Goal: Task Accomplishment & Management: Use online tool/utility

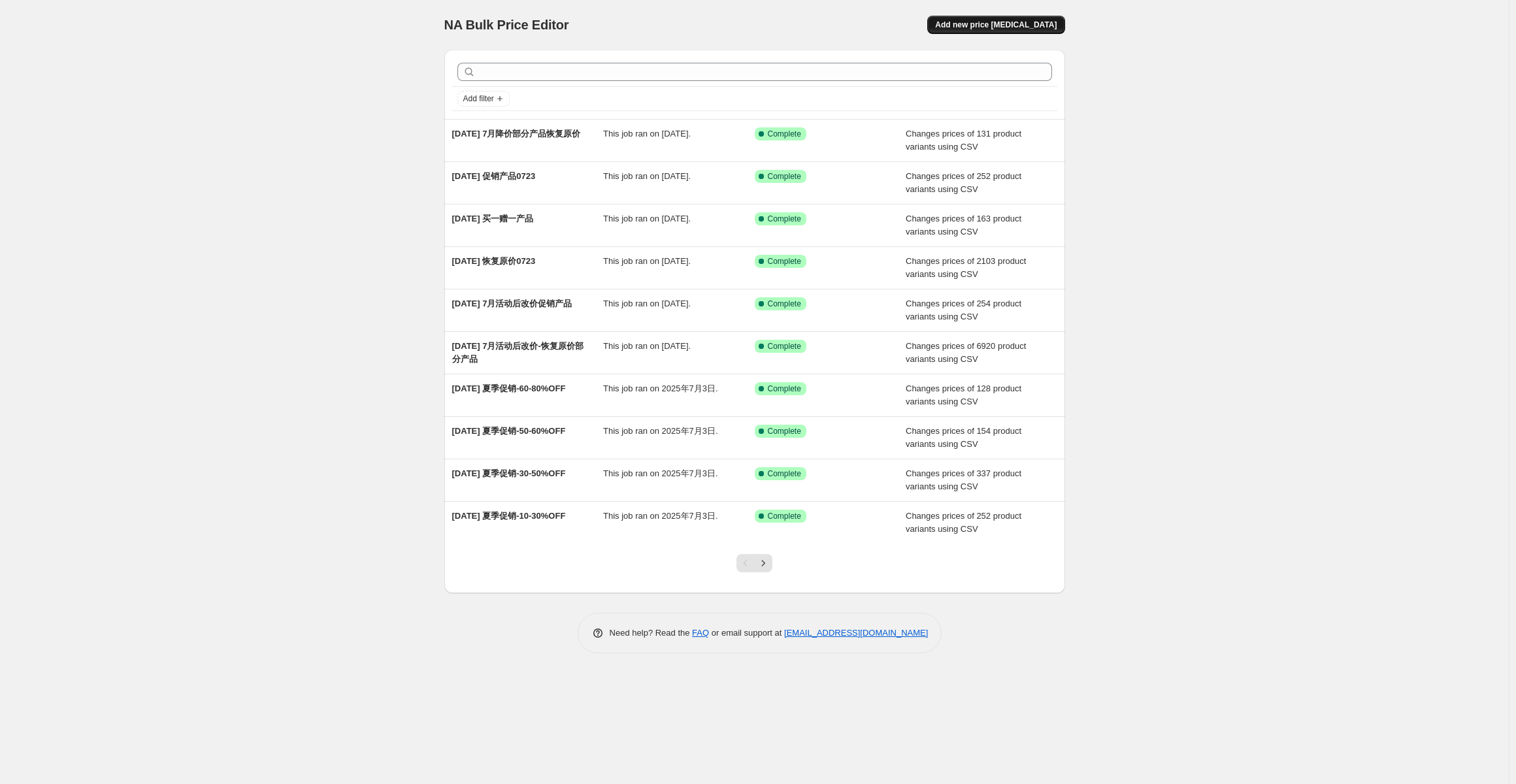
click at [1025, 26] on span "Add new price [MEDICAL_DATA]" at bounding box center [995, 24] width 121 height 10
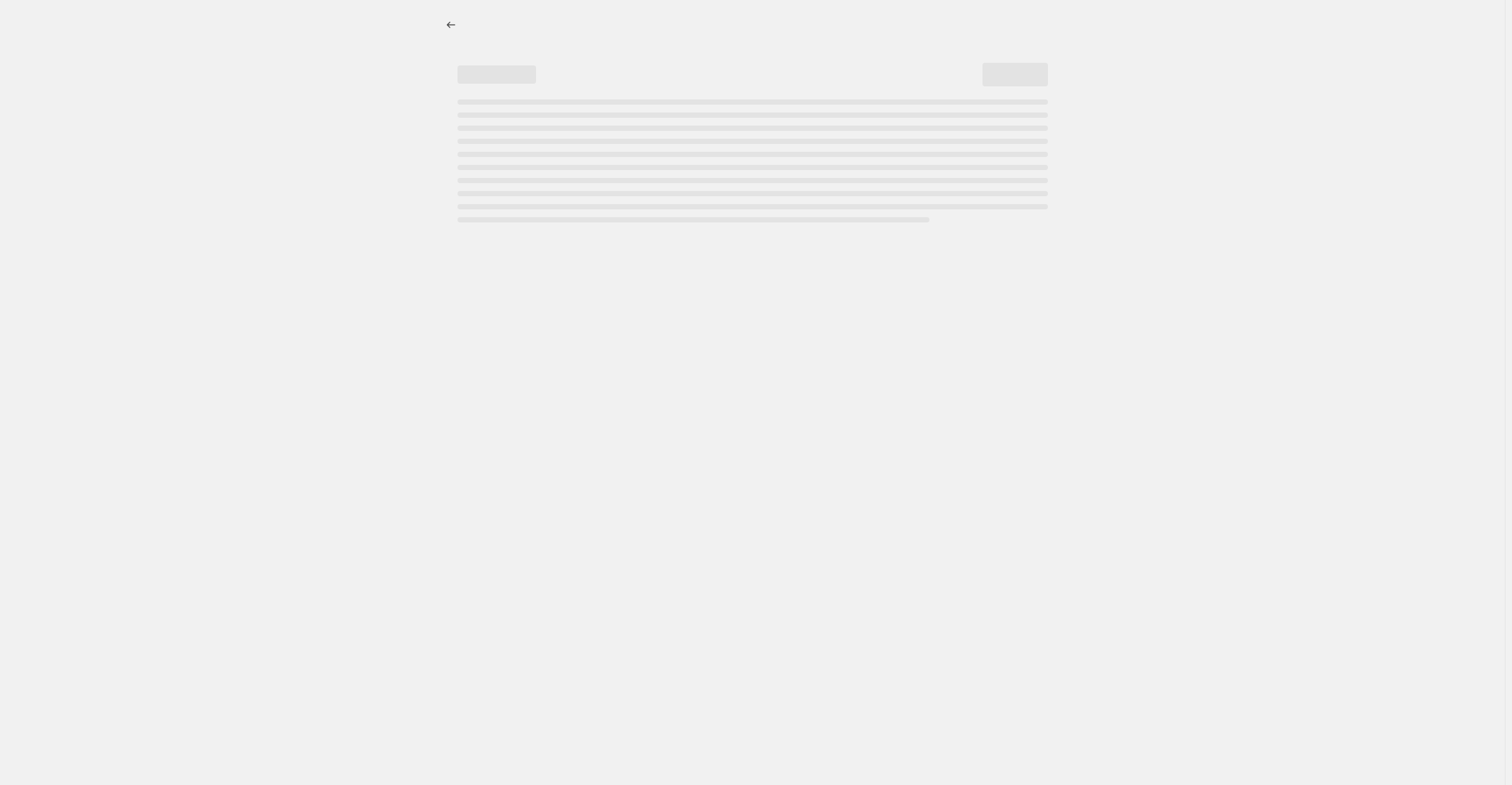
select select "percentage"
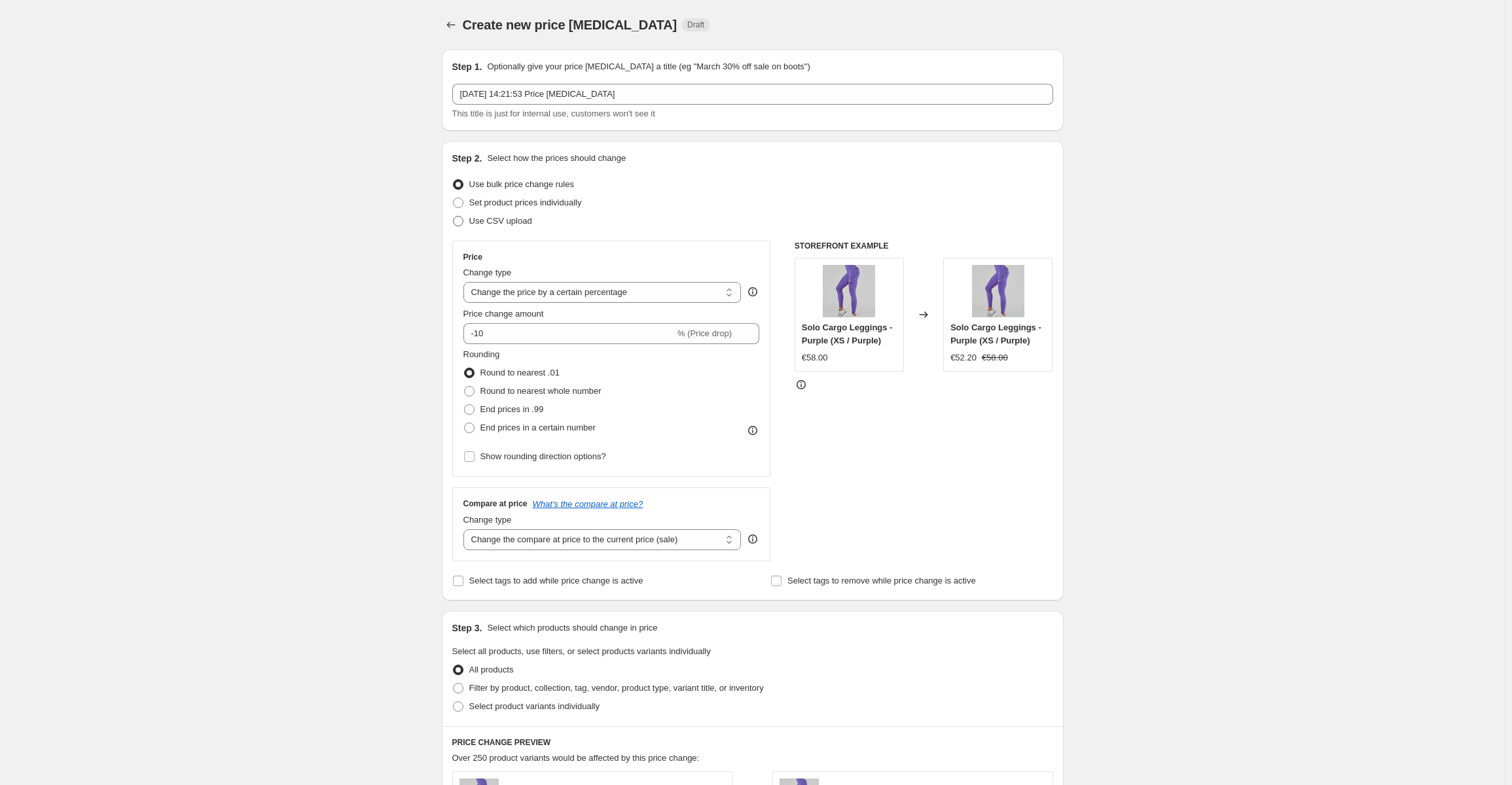
click at [518, 223] on span "Use CSV upload" at bounding box center [500, 221] width 63 height 10
click at [453, 217] on input "Use CSV upload" at bounding box center [453, 216] width 1 height 1
radio input "true"
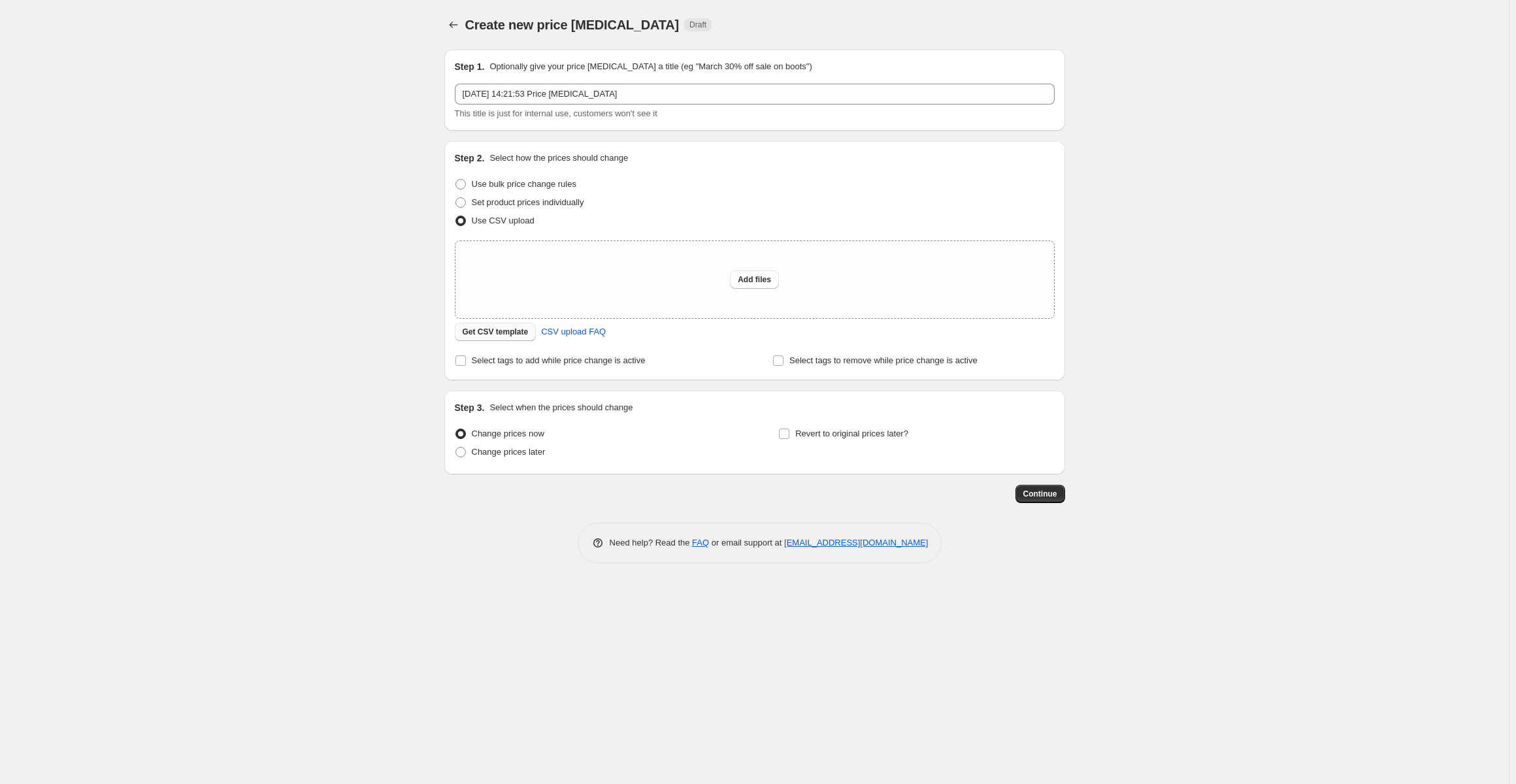
click at [519, 331] on span "Get CSV template" at bounding box center [496, 331] width 66 height 10
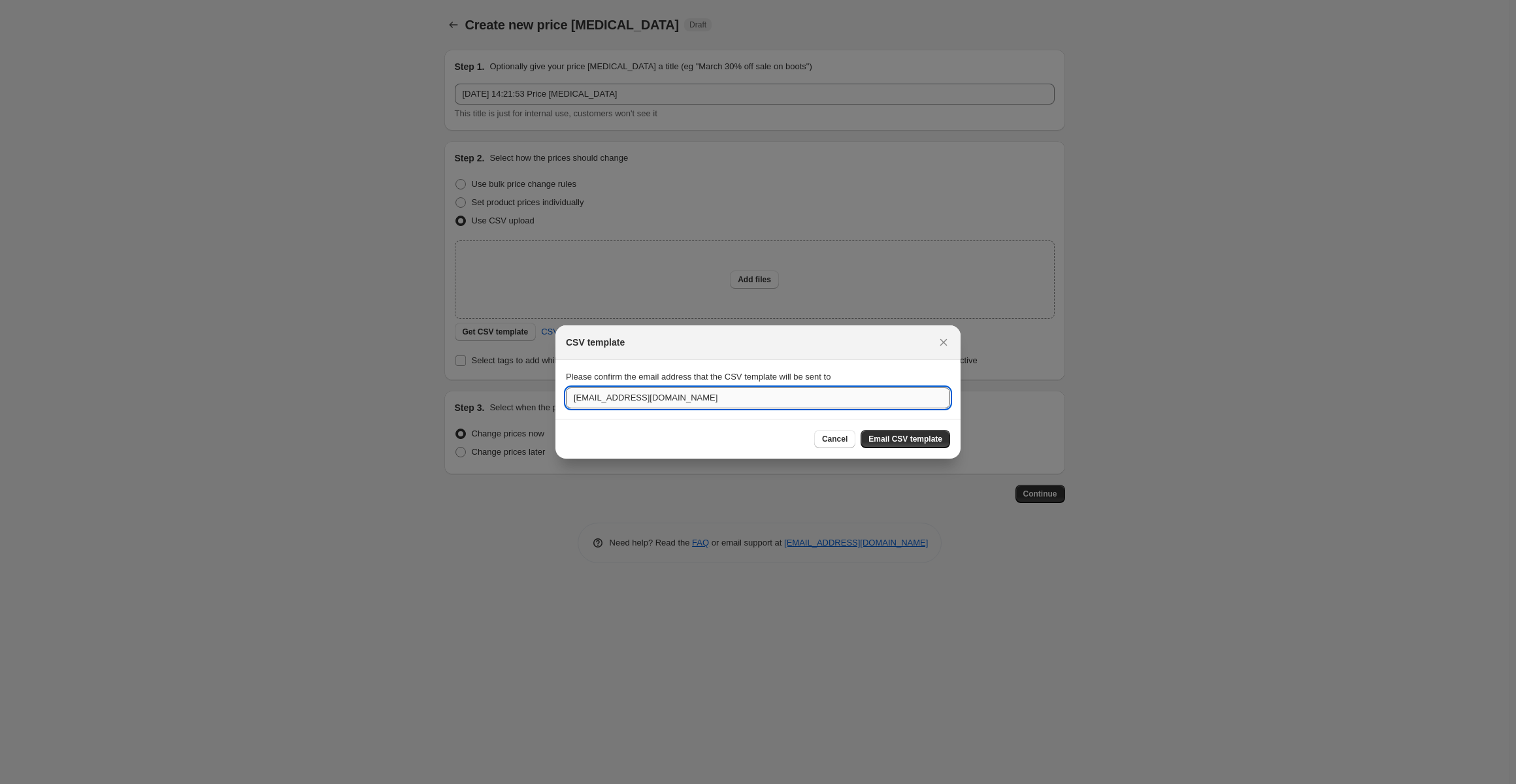
click at [833, 397] on input "de@firmabs.com" at bounding box center [758, 398] width 384 height 21
click at [894, 436] on span "Email CSV template" at bounding box center [905, 439] width 73 height 10
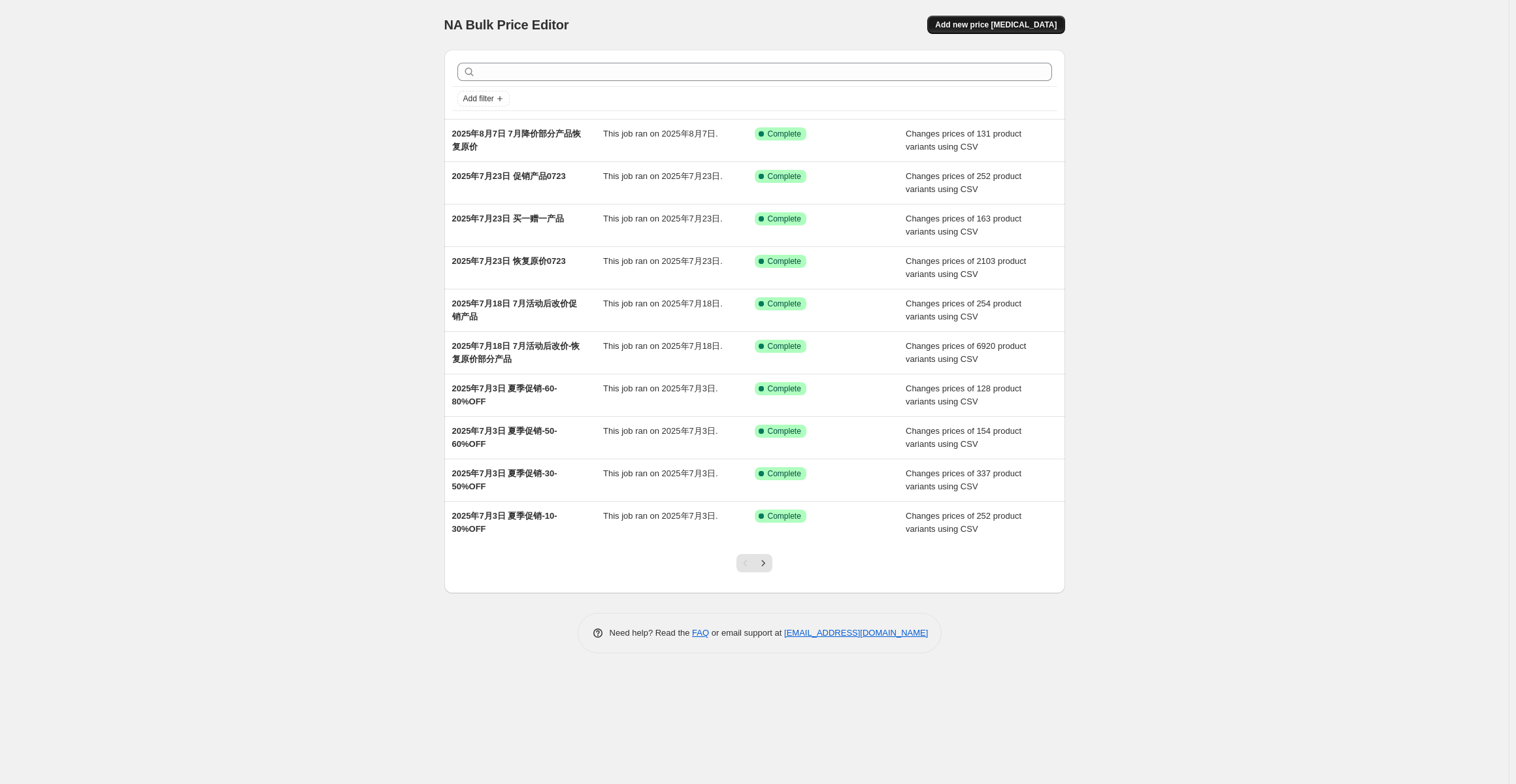
click at [1024, 27] on span "Add new price [MEDICAL_DATA]" at bounding box center [995, 24] width 121 height 10
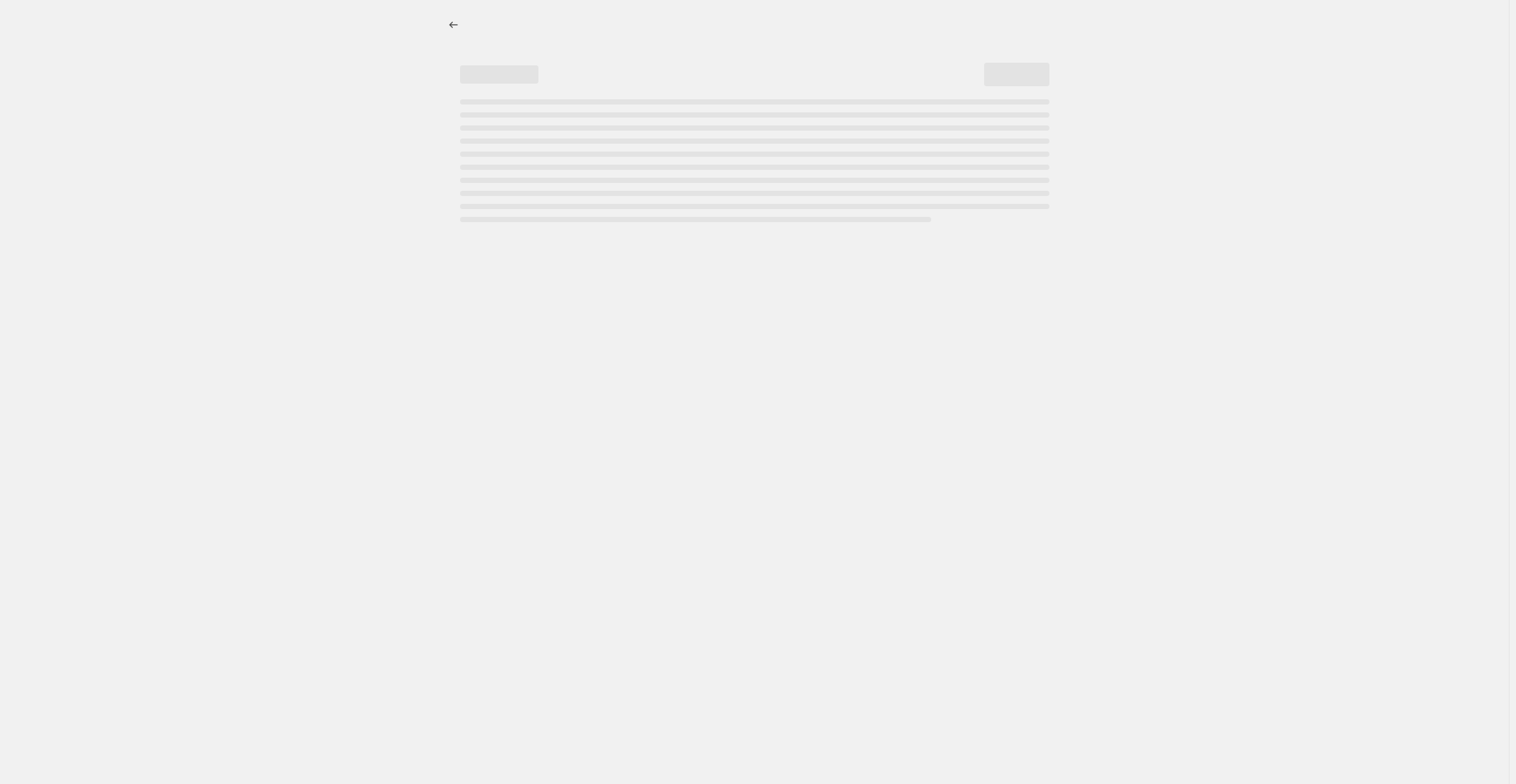
select select "percentage"
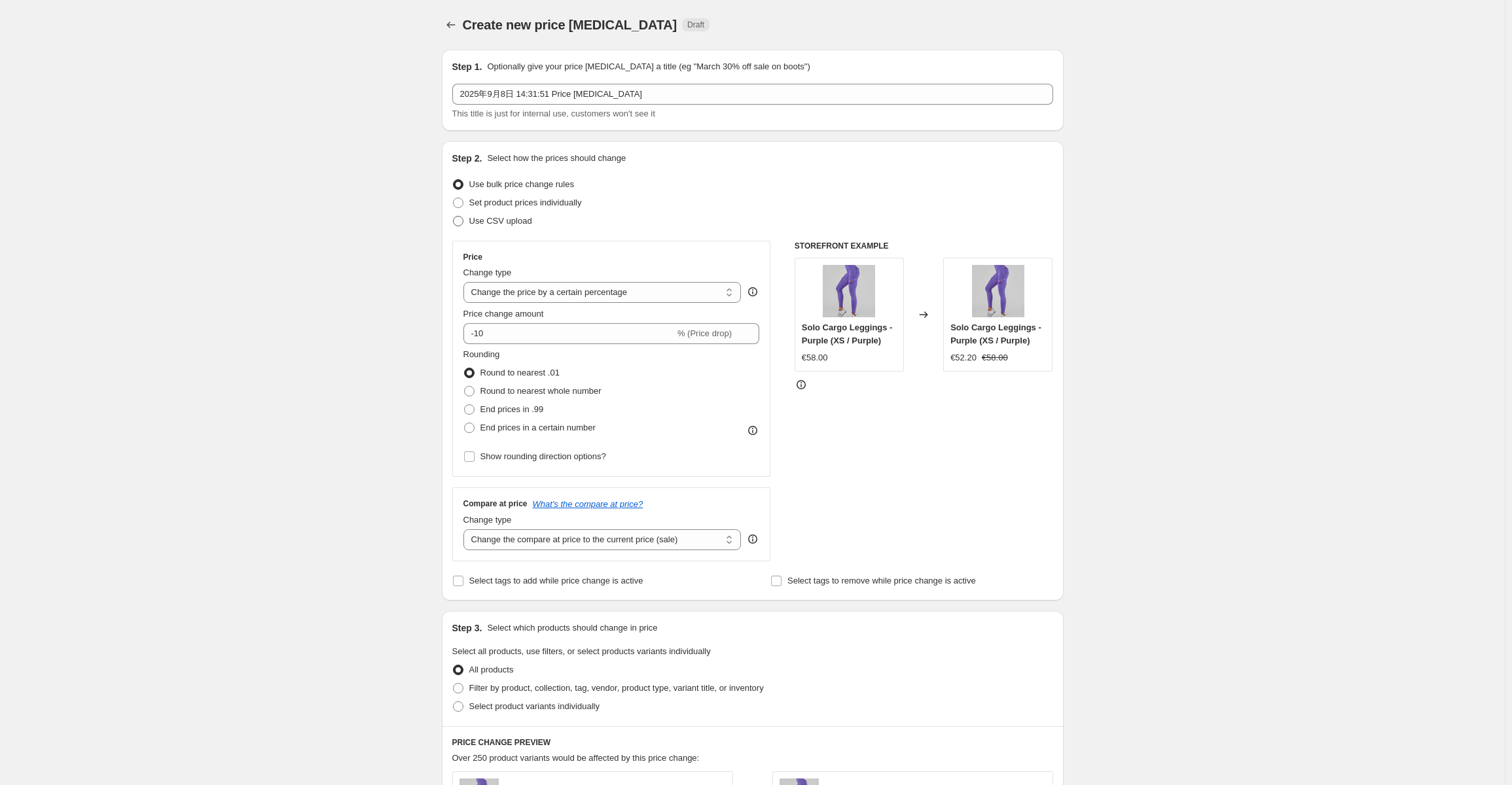
click at [514, 225] on span "Use CSV upload" at bounding box center [500, 221] width 63 height 10
click at [453, 217] on input "Use CSV upload" at bounding box center [453, 216] width 1 height 1
radio input "true"
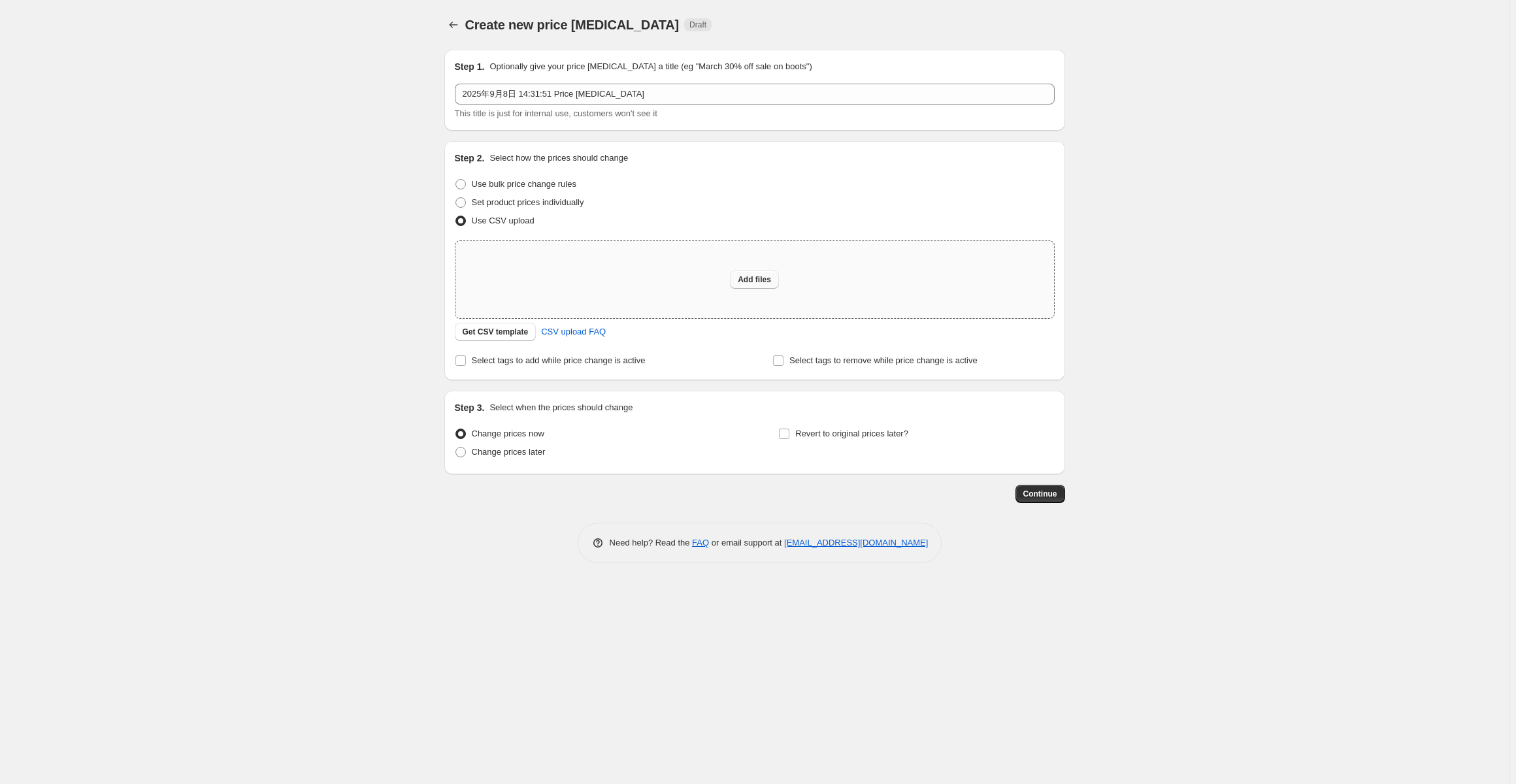
click at [751, 277] on span "Add files" at bounding box center [754, 279] width 34 height 10
type input "C:\fakepath\DE-csv_template_user_20250908.csv"
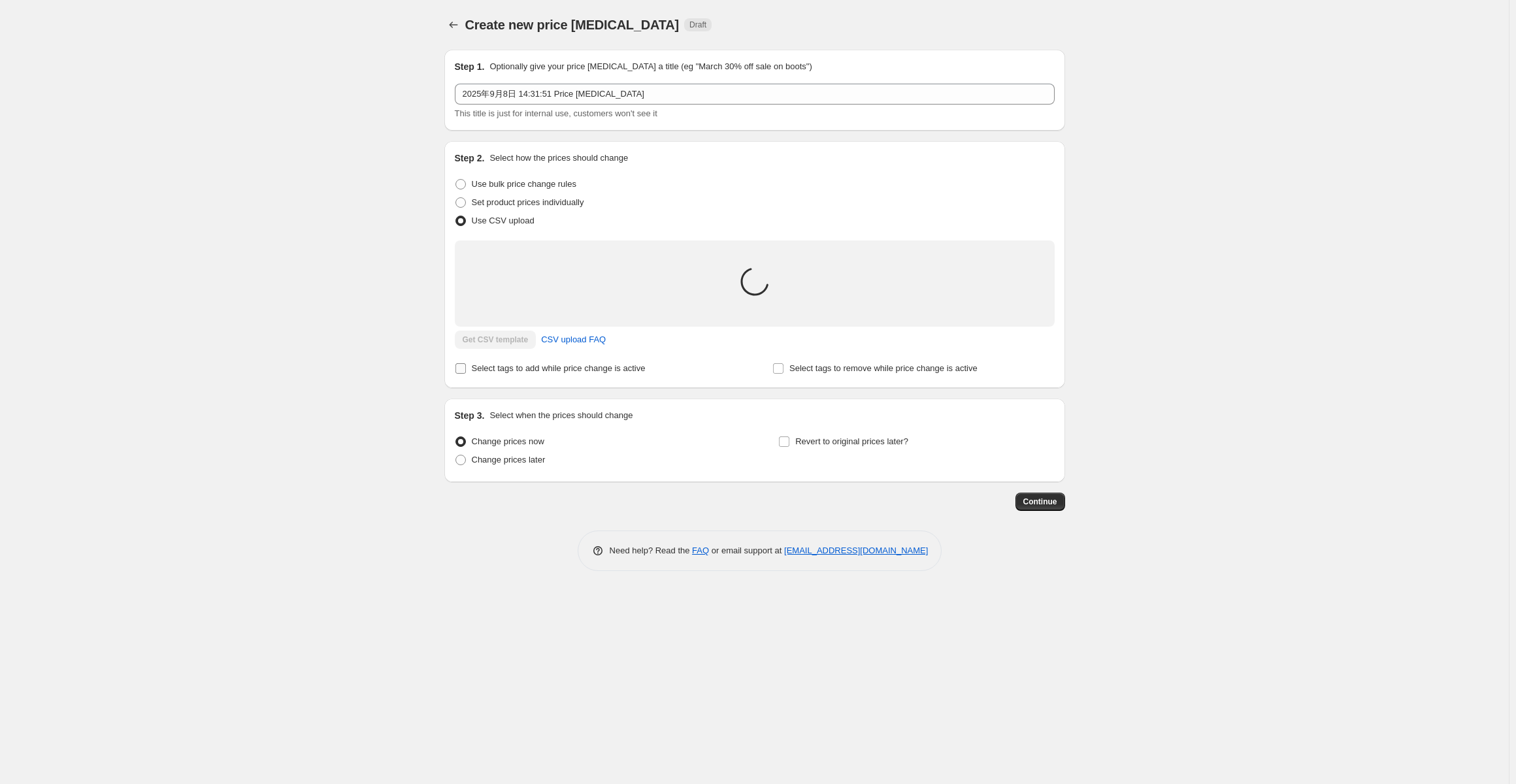
click at [568, 364] on span "Select tags to add while price change is active" at bounding box center [558, 368] width 174 height 10
click at [466, 364] on input "Select tags to add while price change is active" at bounding box center [461, 368] width 10 height 10
checkbox input "true"
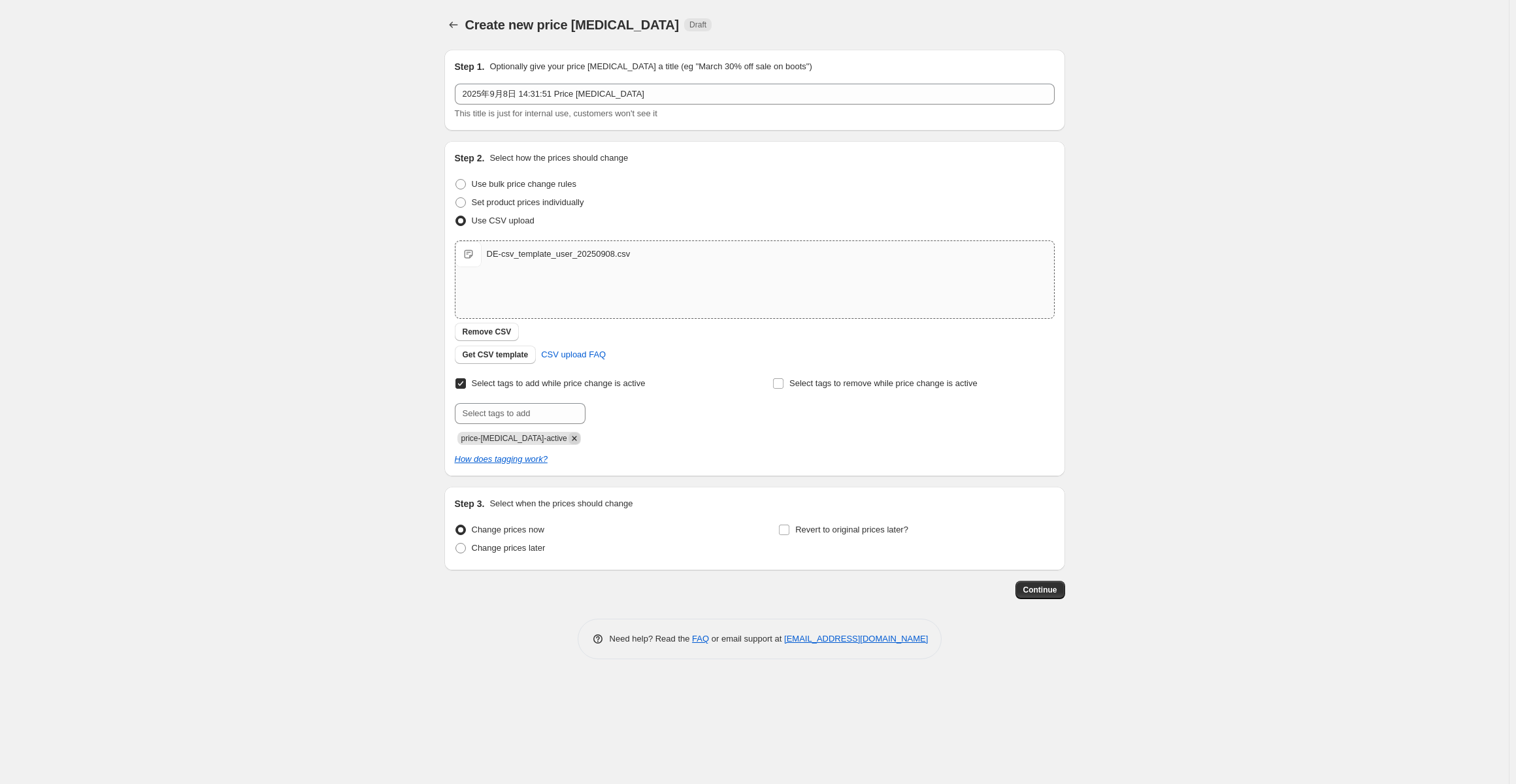
click at [568, 433] on icon "Remove price-change-job-active" at bounding box center [574, 438] width 12 height 12
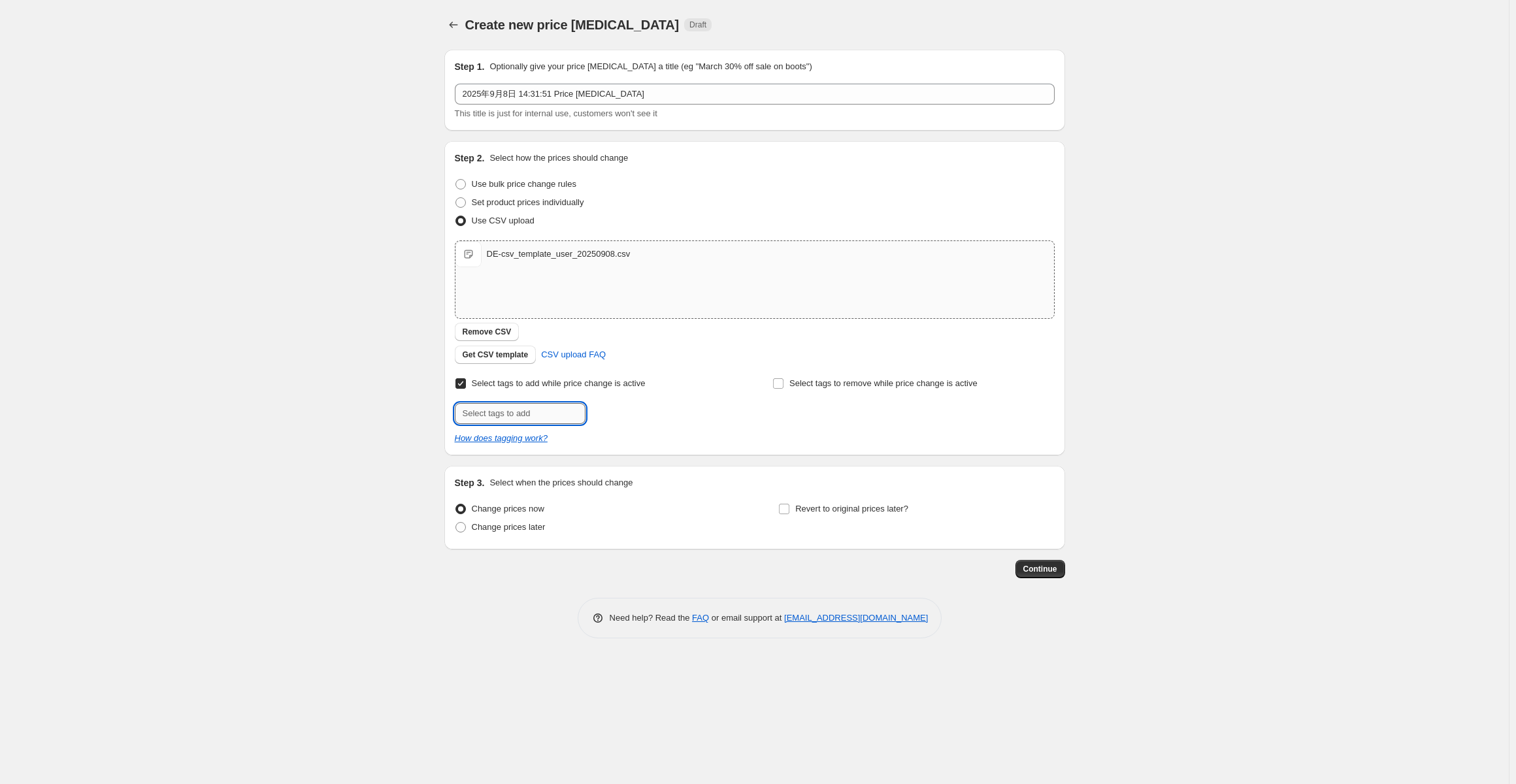
click at [519, 412] on input "text" at bounding box center [520, 413] width 131 height 21
type input "20250908"
click at [639, 415] on span "20250908" at bounding box center [631, 413] width 34 height 9
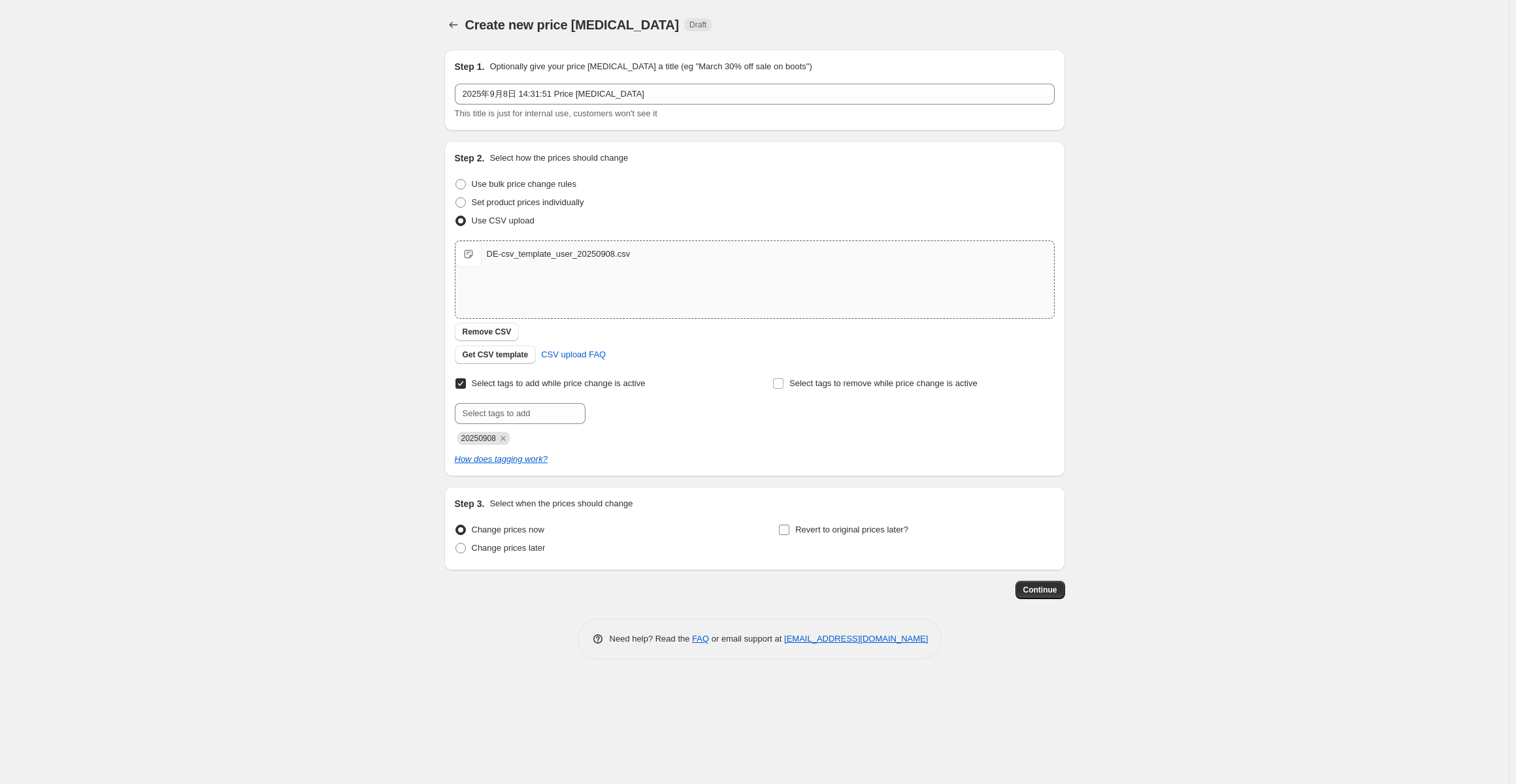
click at [846, 530] on span "Revert to original prices later?" at bounding box center [851, 529] width 113 height 10
click at [790, 530] on input "Revert to original prices later?" at bounding box center [783, 529] width 10 height 10
checkbox input "true"
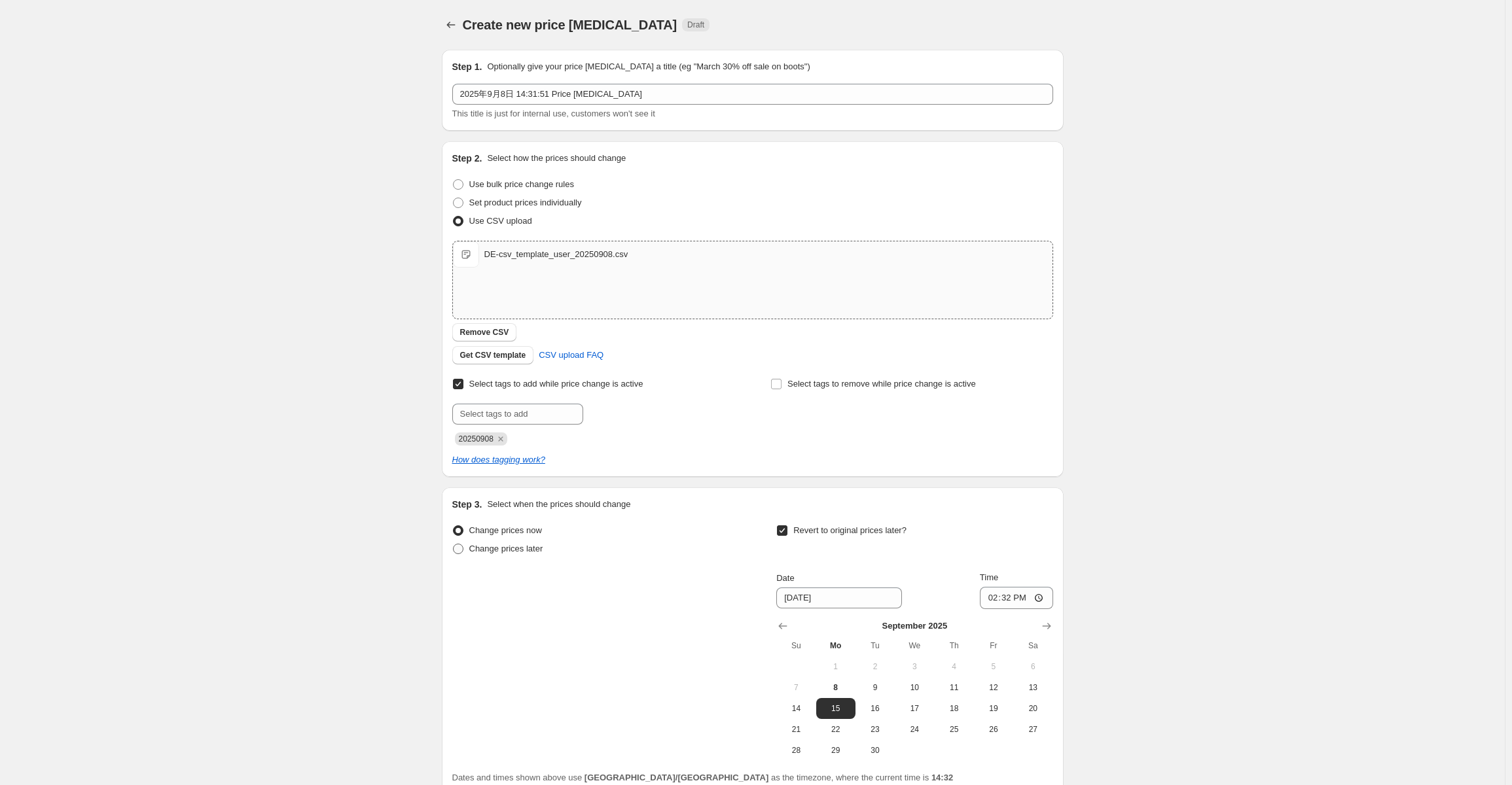
click at [518, 548] on span "Change prices later" at bounding box center [506, 549] width 74 height 10
click at [453, 544] on input "Change prices later" at bounding box center [453, 544] width 1 height 1
radio input "true"
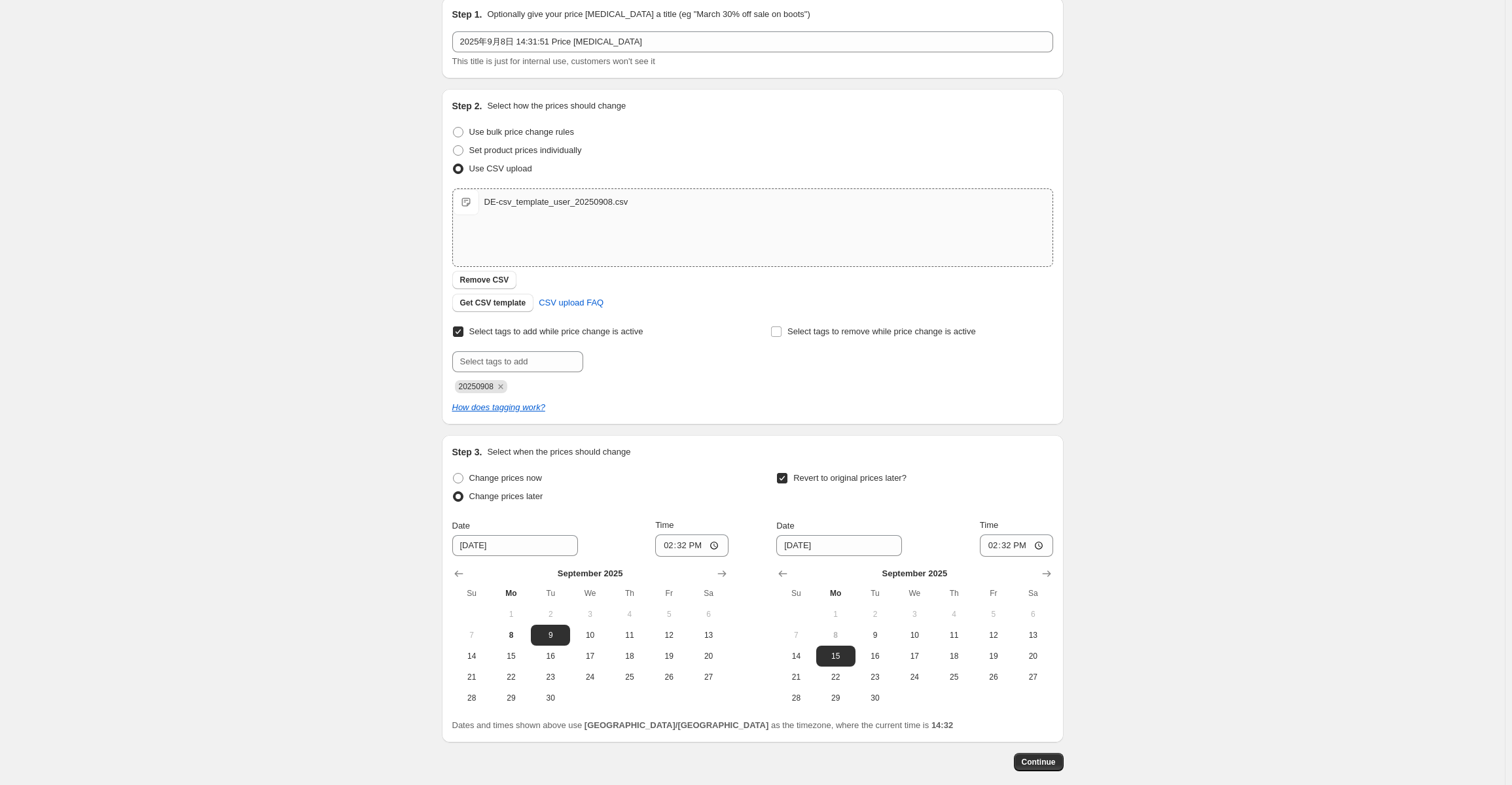
scroll to position [118, 0]
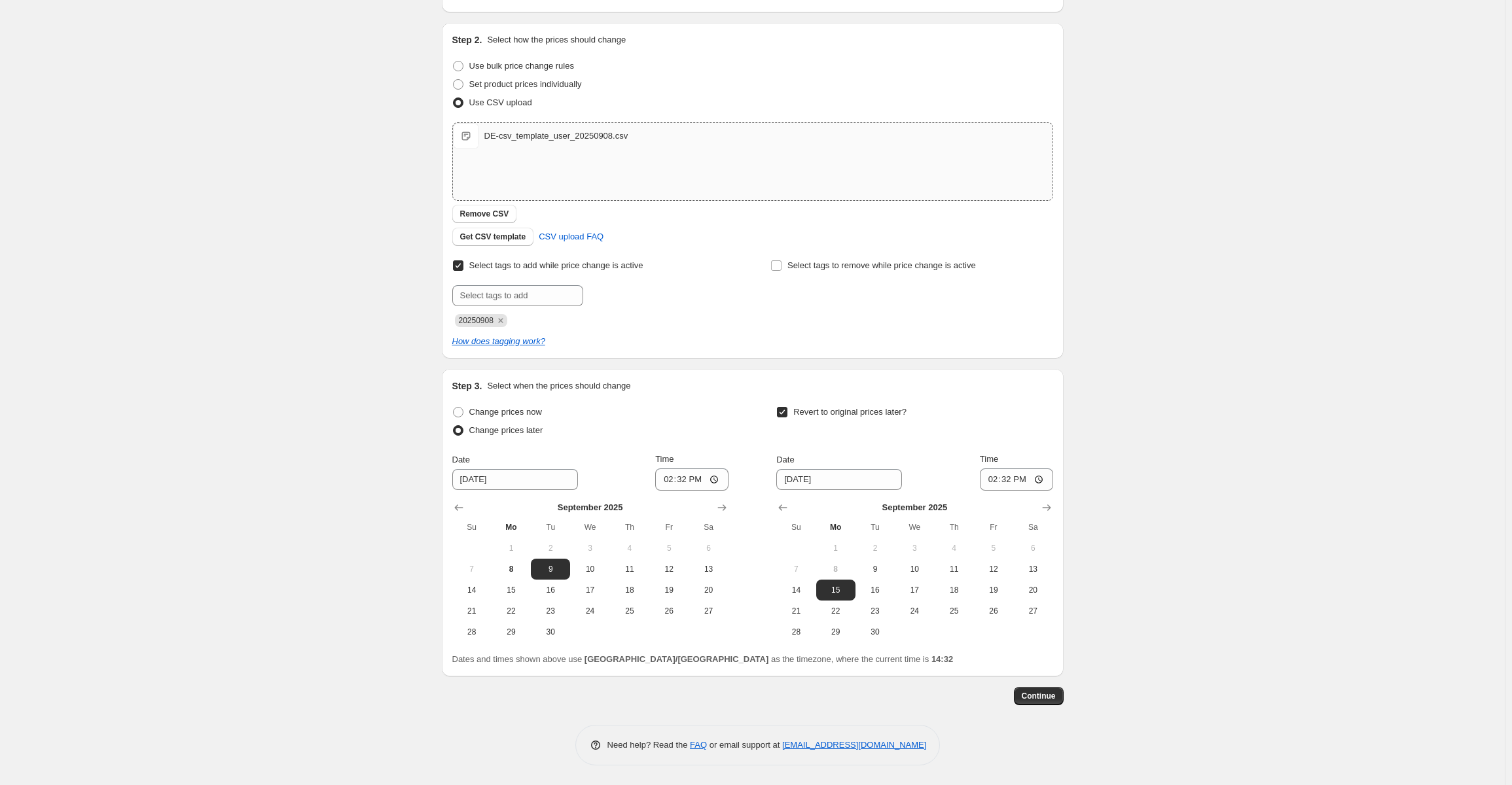
click at [835, 418] on span "Revert to original prices later?" at bounding box center [850, 412] width 114 height 13
click at [788, 417] on input "Revert to original prices later?" at bounding box center [781, 412] width 10 height 10
click at [835, 417] on span "Revert to original prices later?" at bounding box center [850, 412] width 114 height 13
click at [788, 417] on input "Revert to original prices later?" at bounding box center [781, 412] width 10 height 10
click at [835, 417] on span "Revert to original prices later?" at bounding box center [850, 412] width 114 height 13
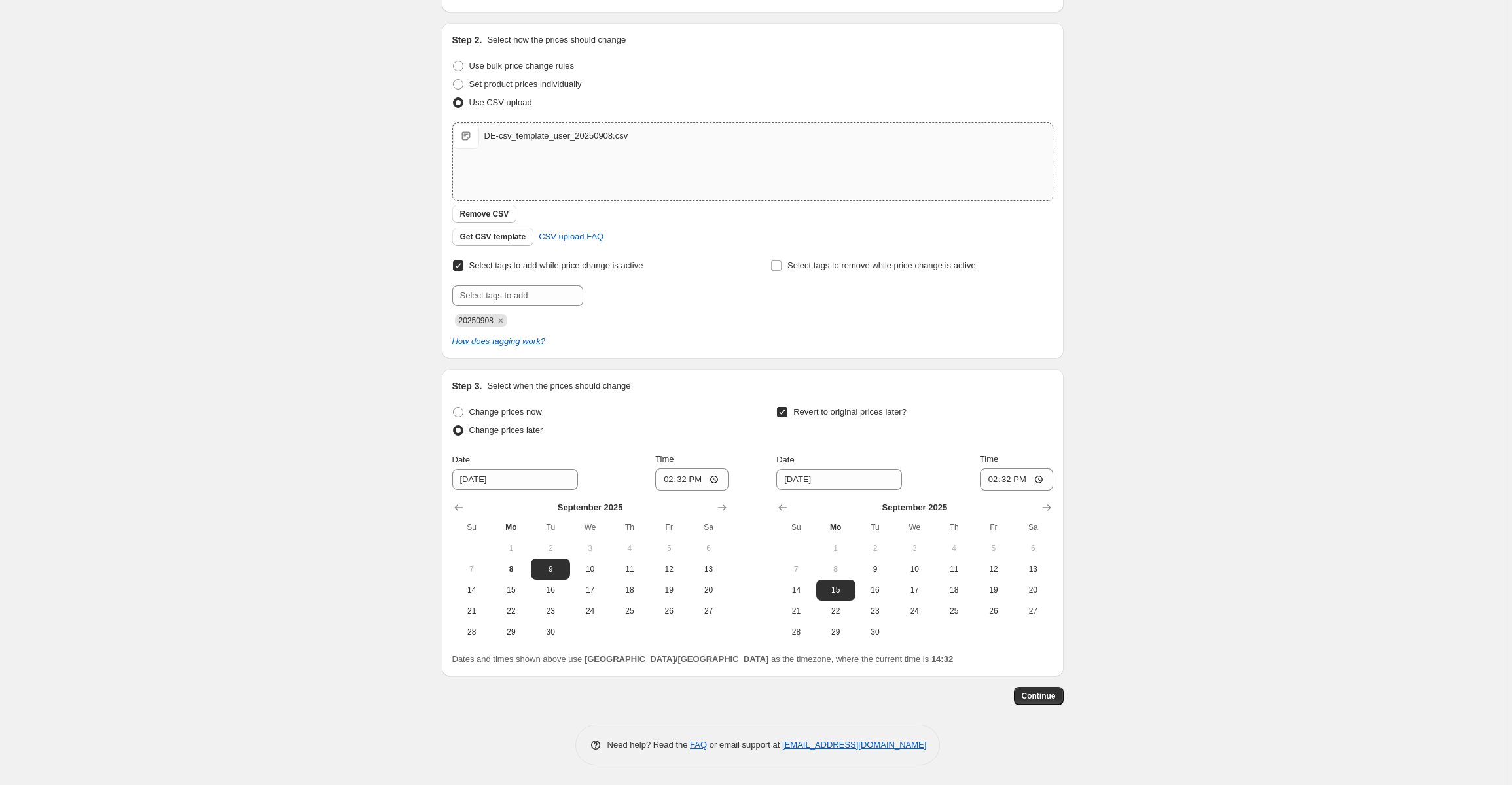
click at [788, 417] on input "Revert to original prices later?" at bounding box center [781, 412] width 10 height 10
checkbox input "false"
click at [706, 481] on input "14:32" at bounding box center [692, 479] width 74 height 22
type input "16:00"
click at [827, 513] on div "Change prices now Change prices later Date 9/9/2025 Time 16:00 September 2025 S…" at bounding box center [752, 523] width 601 height 239
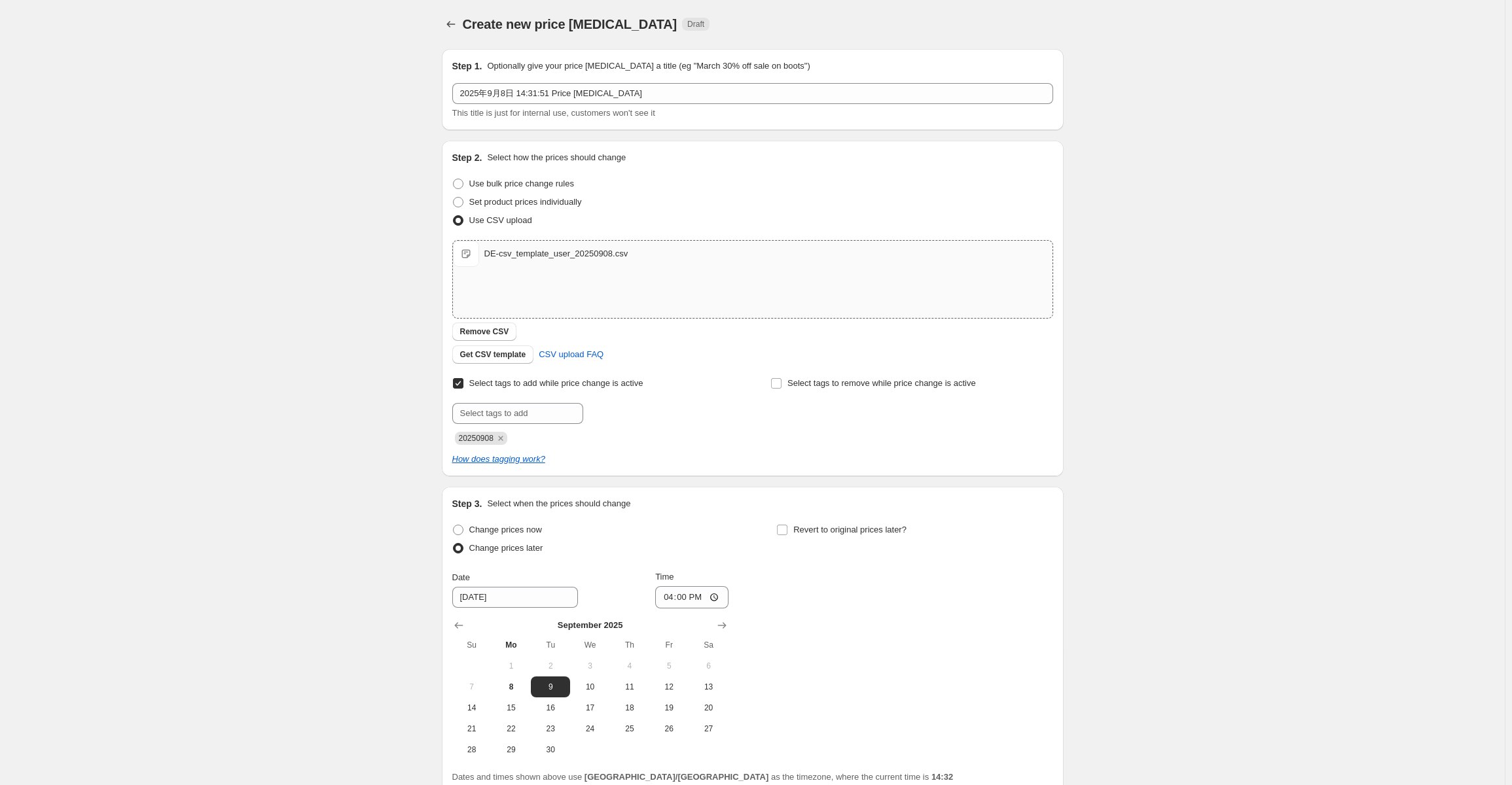
scroll to position [0, 0]
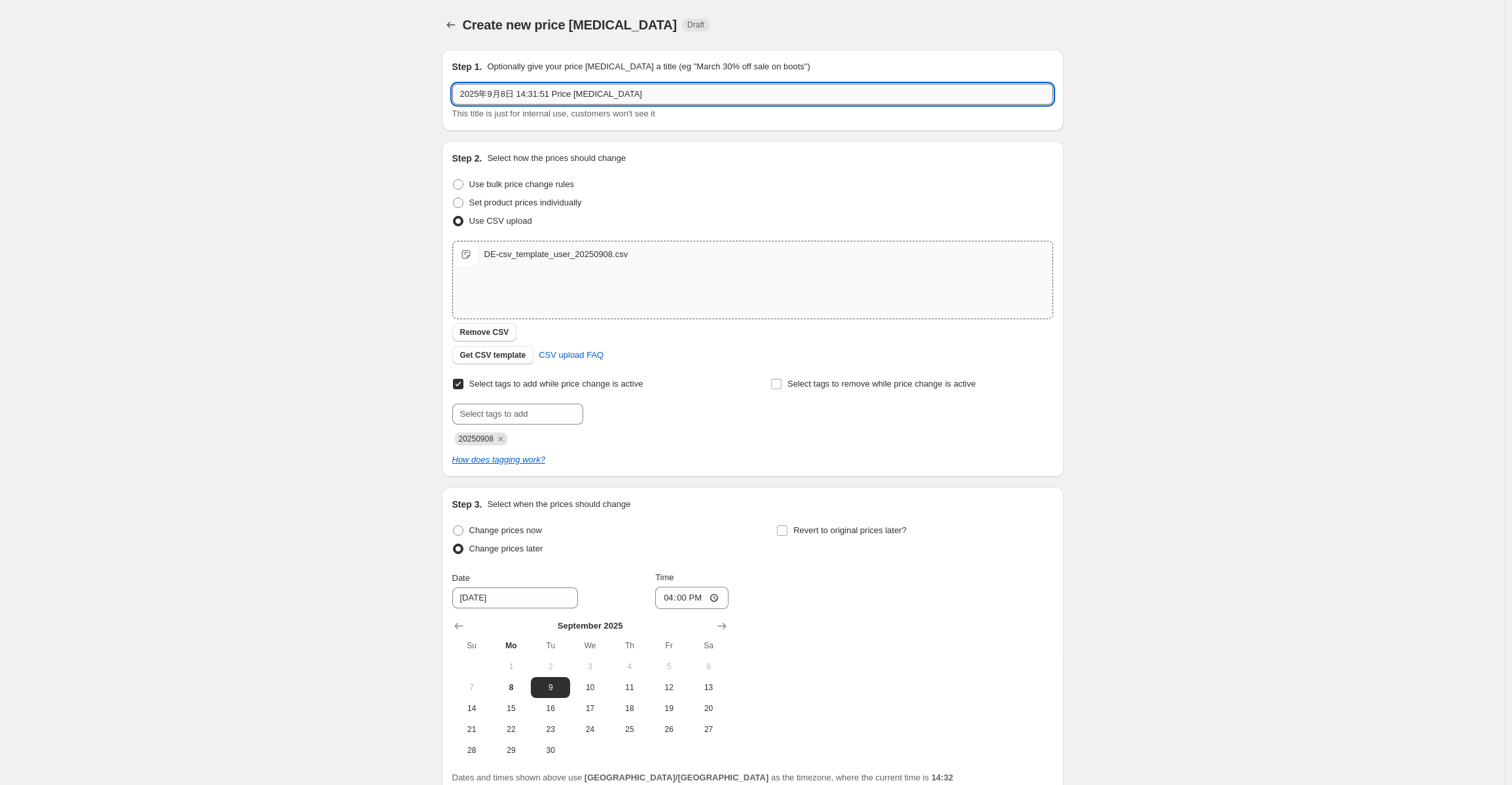
click at [644, 89] on input "2025年9月8日 14:31:51 Price change job" at bounding box center [752, 94] width 601 height 21
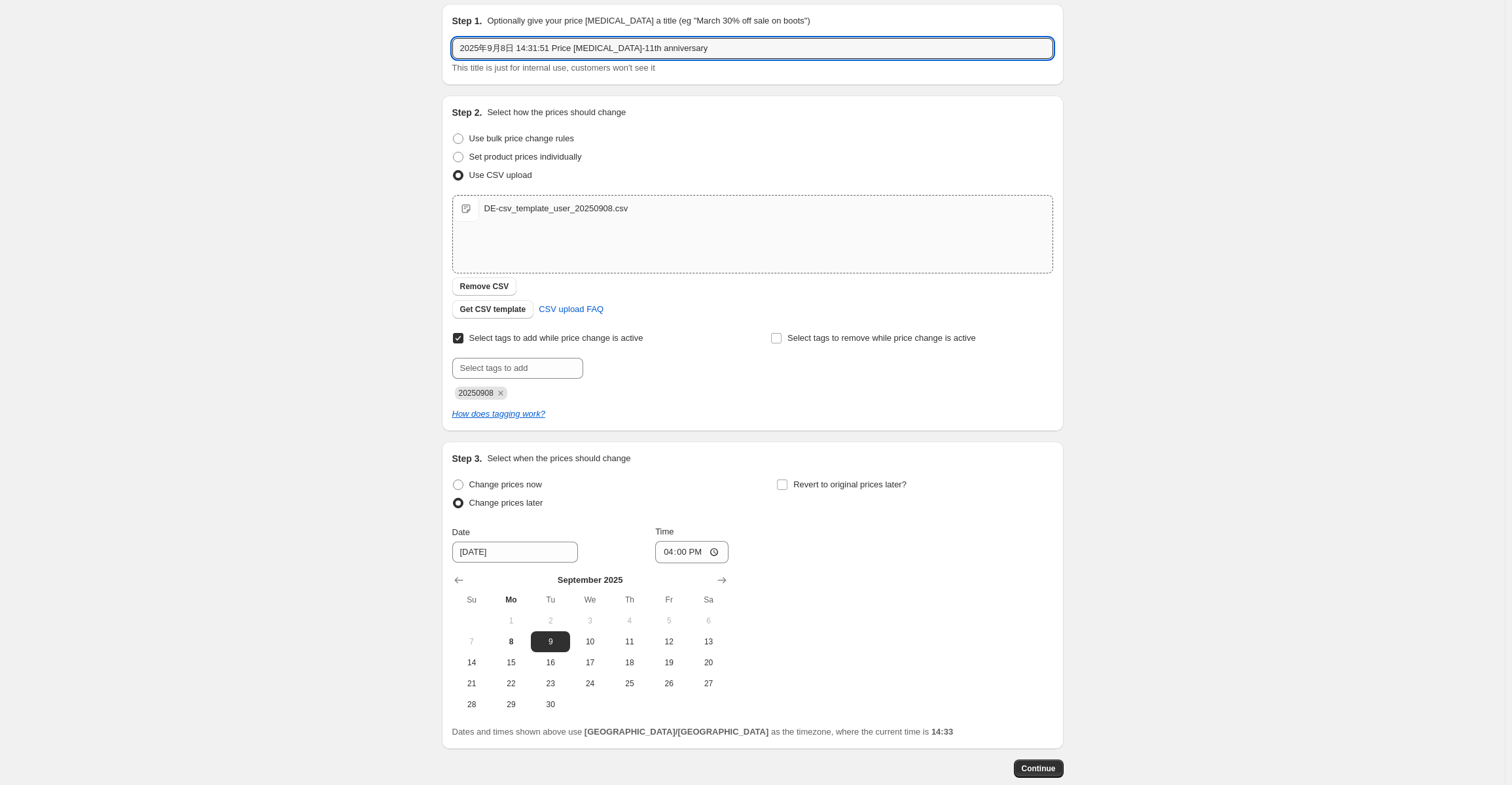
scroll to position [118, 0]
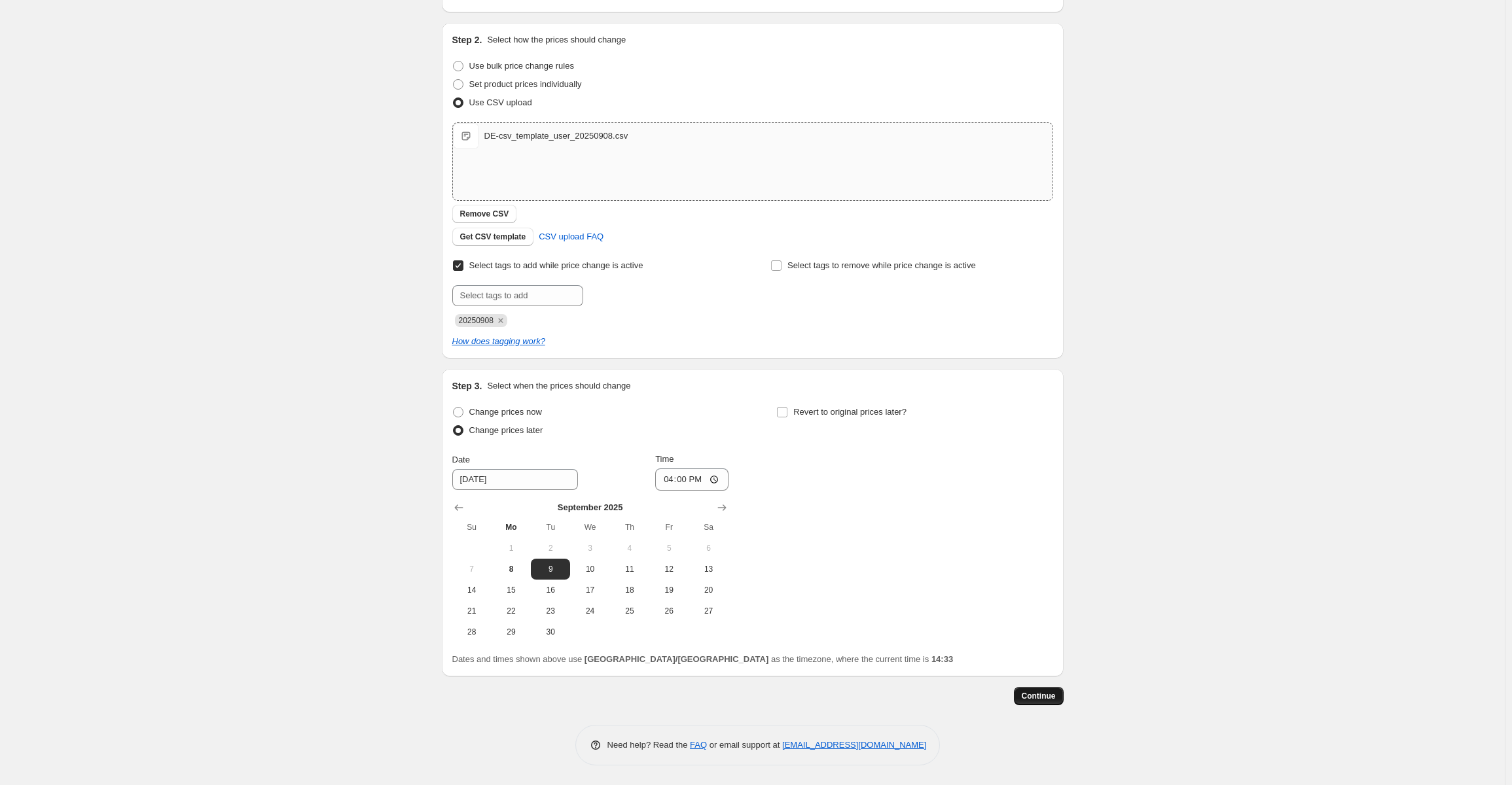
type input "2025年9月8日 14:31:51 Price change job-11th anniversary"
click at [1033, 696] on span "Continue" at bounding box center [1038, 696] width 34 height 10
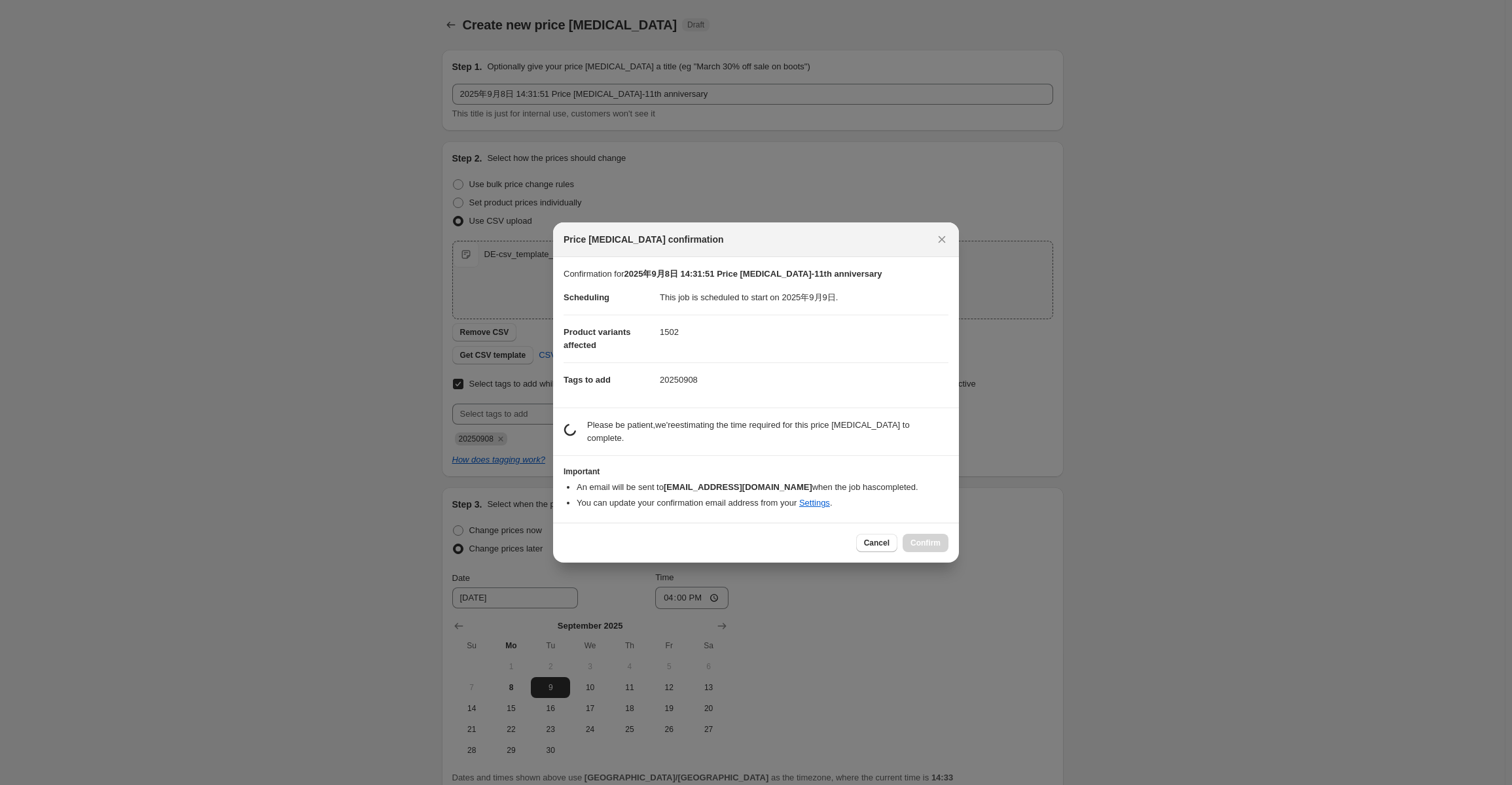
scroll to position [0, 0]
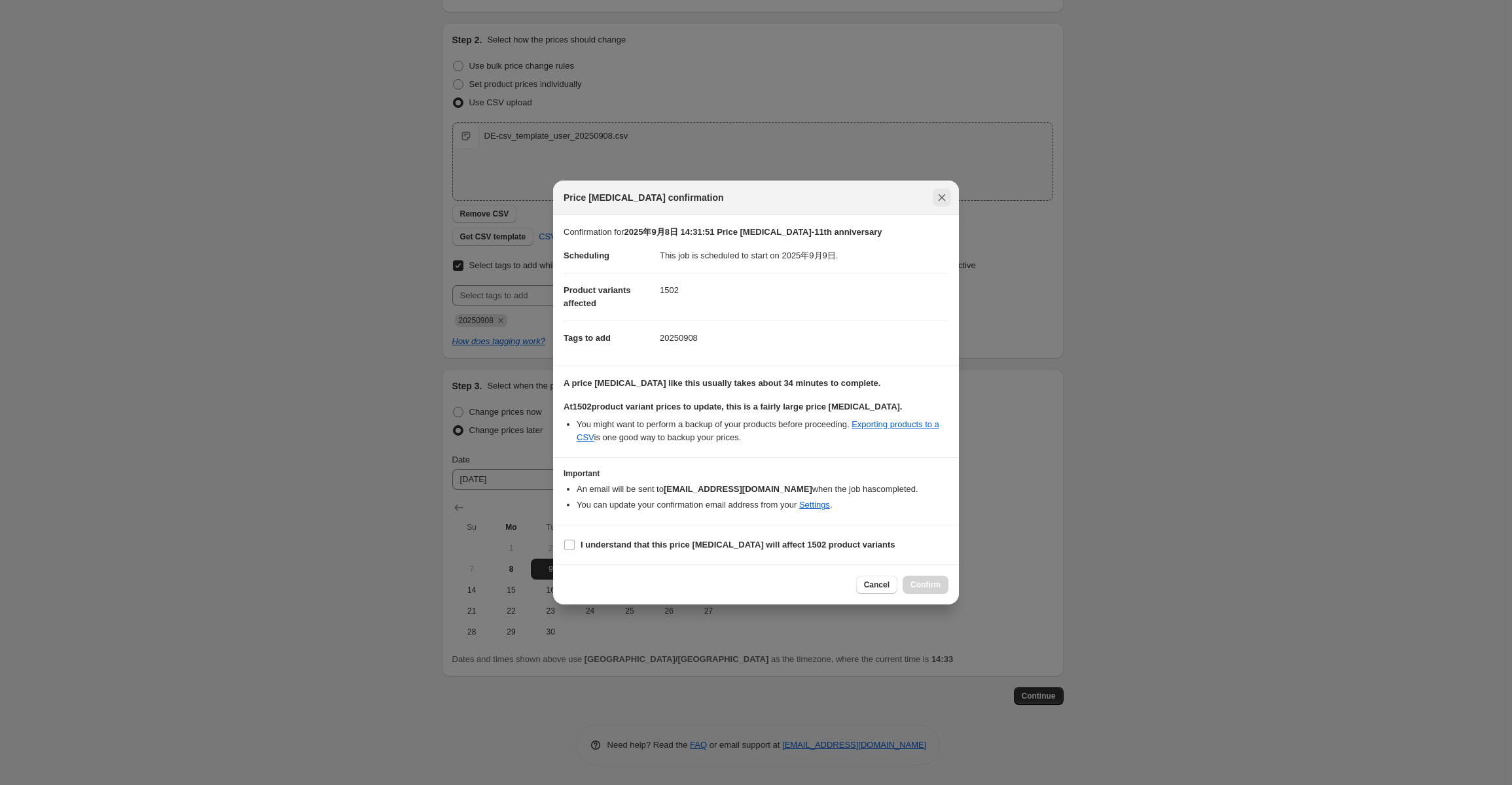
click at [943, 193] on icon "Close" at bounding box center [941, 197] width 13 height 13
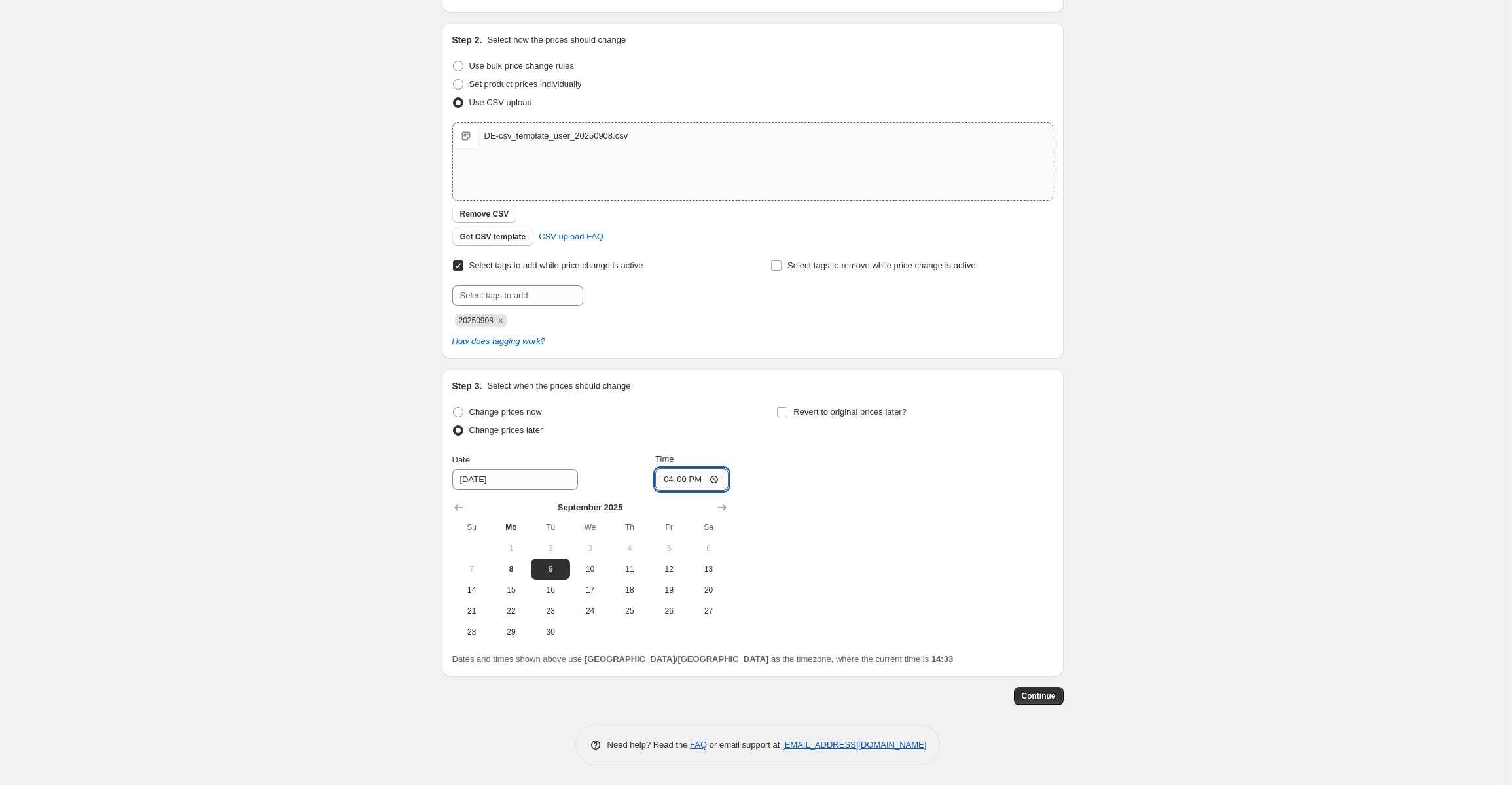
click at [691, 477] on input "16:00" at bounding box center [692, 479] width 74 height 22
click at [688, 483] on input "14:00" at bounding box center [692, 479] width 74 height 22
type input "15:30"
click at [1069, 518] on div "Create new price change job. This page is ready Create new price change job Dra…" at bounding box center [752, 333] width 653 height 903
click at [1039, 700] on span "Continue" at bounding box center [1038, 696] width 34 height 10
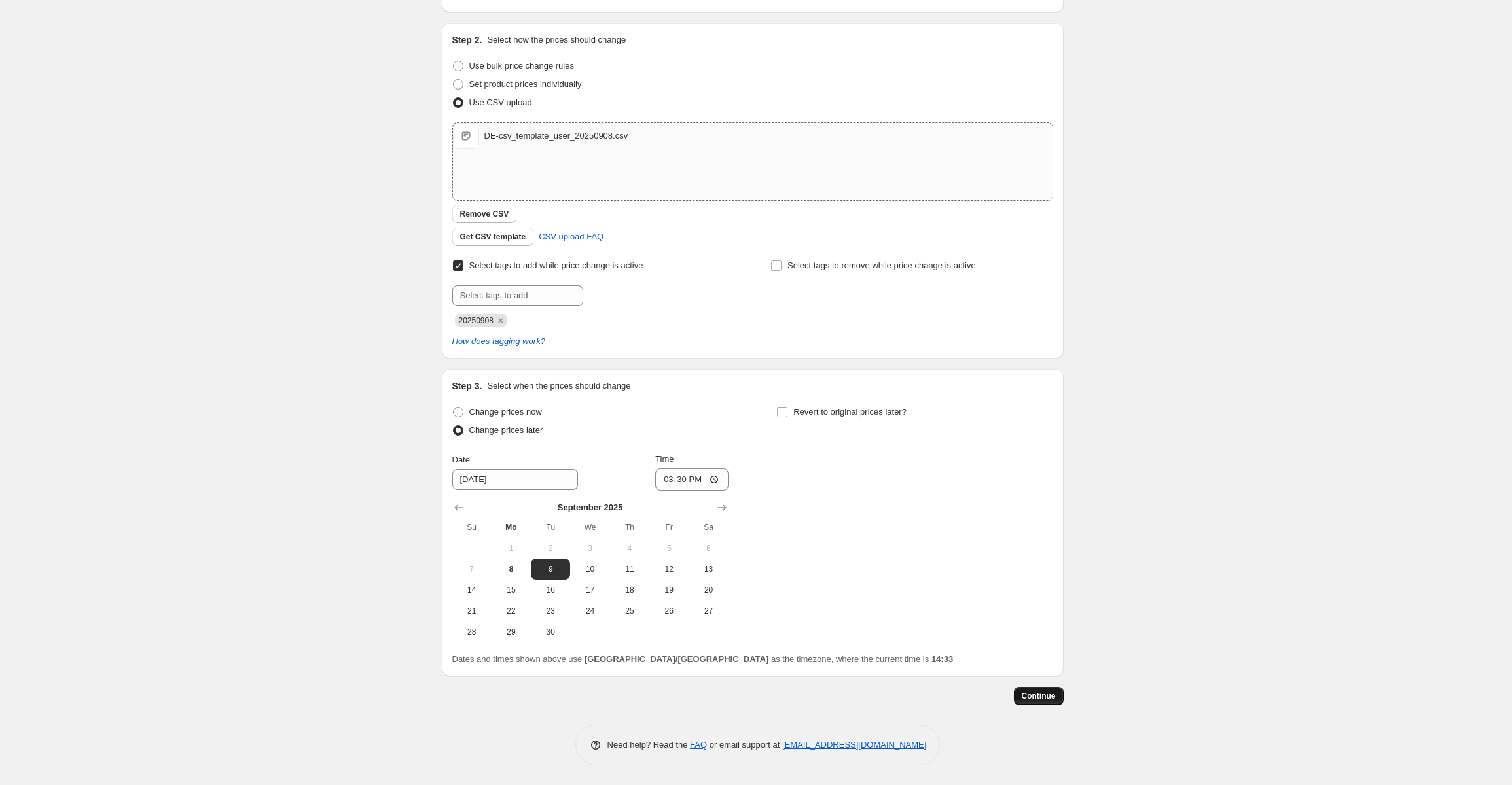
scroll to position [0, 0]
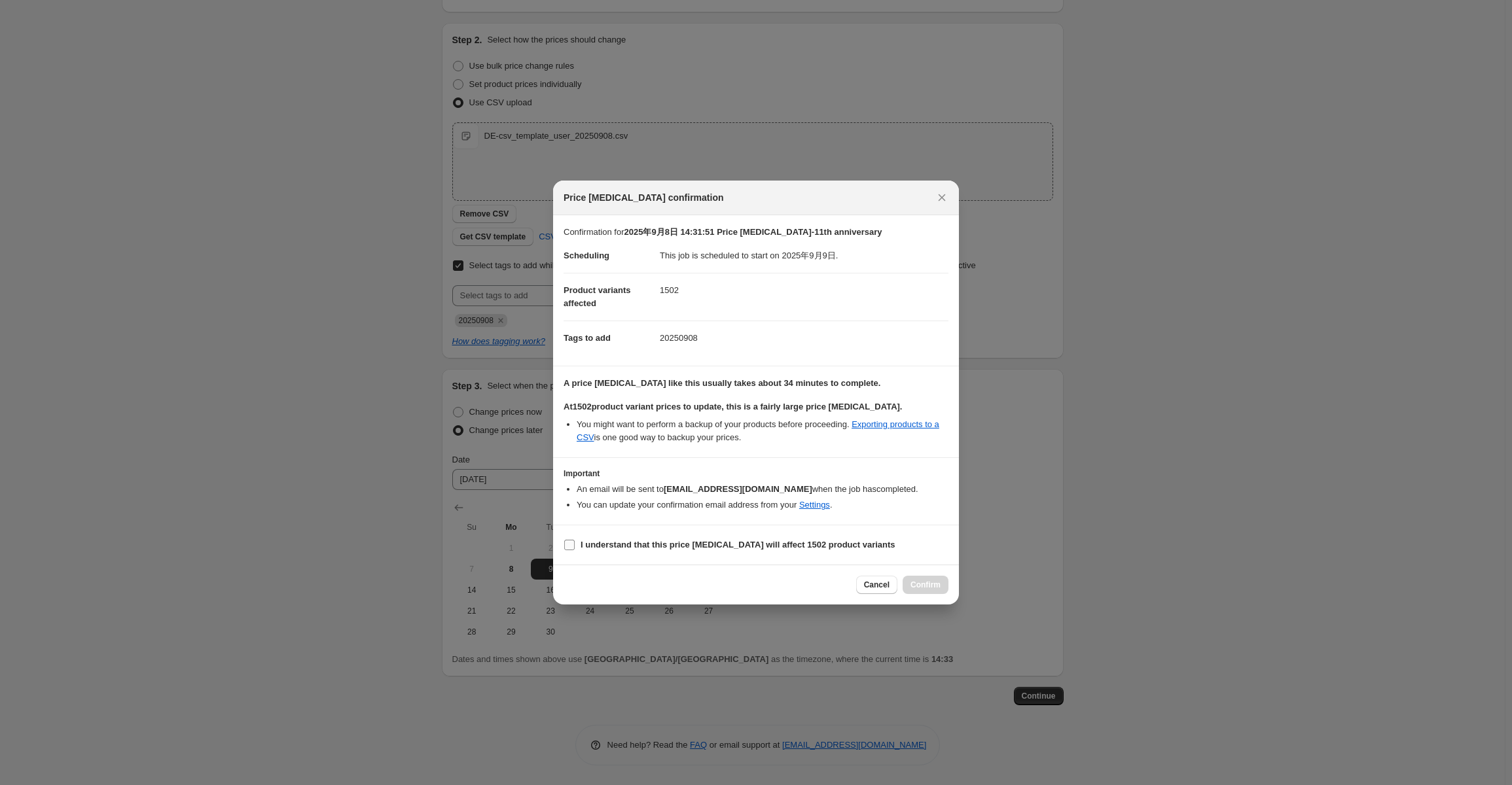
click at [624, 552] on label "I understand that this price change job will affect 1502 product variants" at bounding box center [730, 545] width 332 height 18
click at [575, 550] on input "I understand that this price change job will affect 1502 product variants" at bounding box center [568, 545] width 10 height 10
checkbox input "true"
click at [922, 582] on span "Confirm" at bounding box center [926, 585] width 30 height 10
